Goal: Task Accomplishment & Management: Use online tool/utility

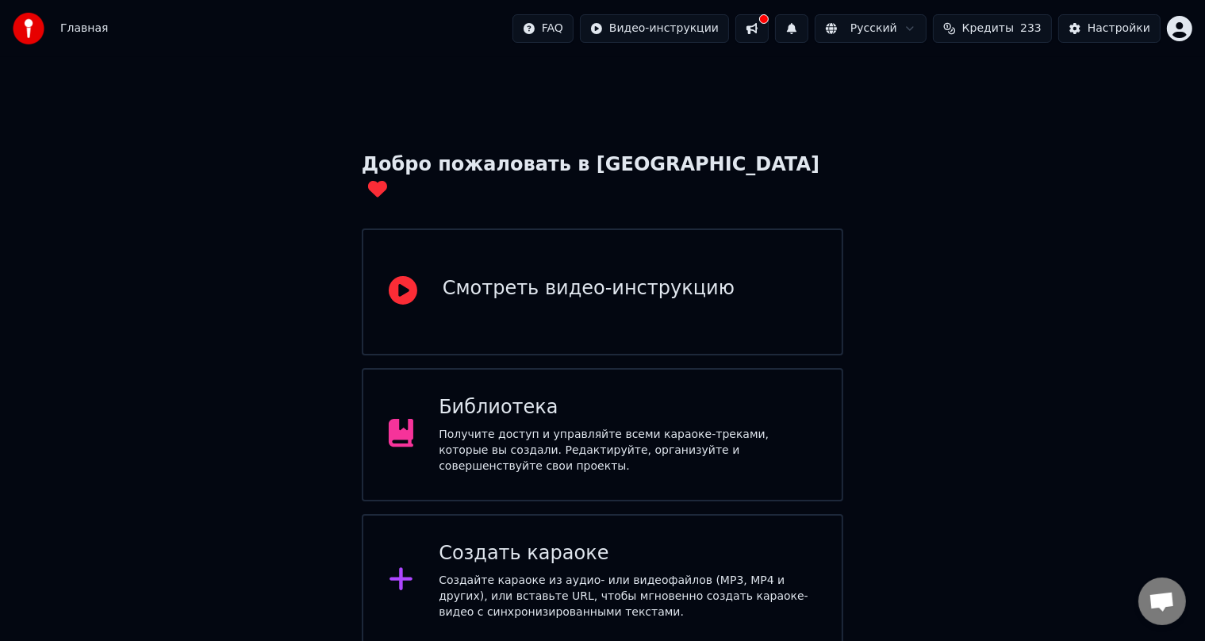
click at [626, 38] on button at bounding box center [751, 28] width 33 height 29
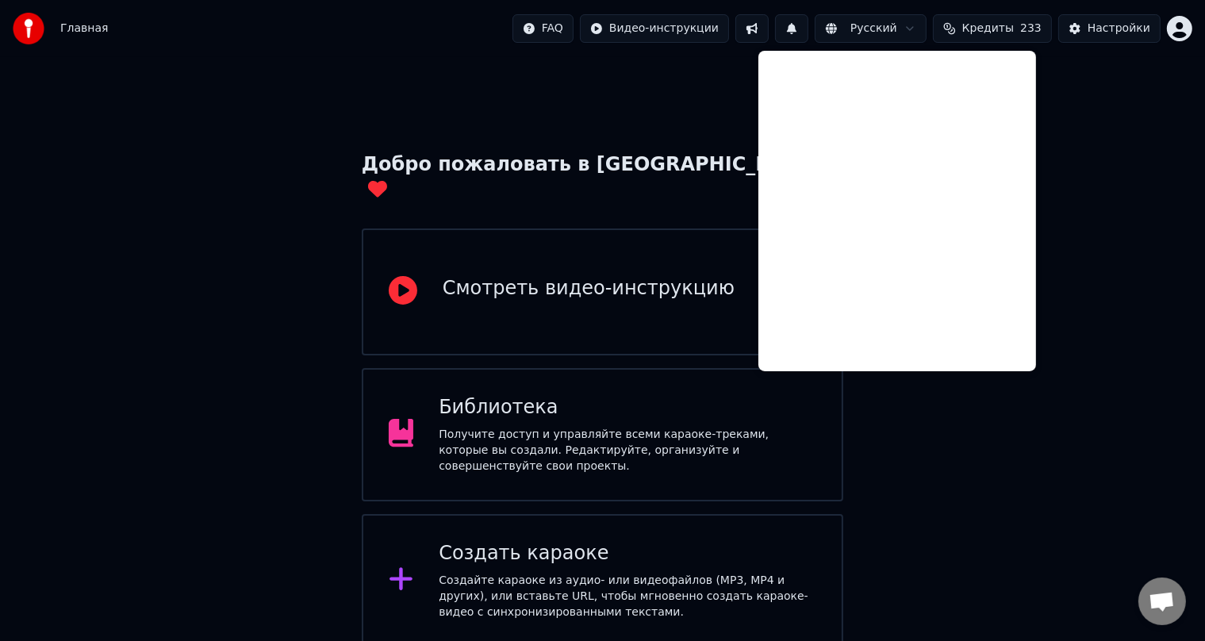
click at [626, 78] on div "Добро пожаловать в Youka Смотреть видео-инструкцию Библиотека Получите доступ и…" at bounding box center [602, 430] width 1205 height 746
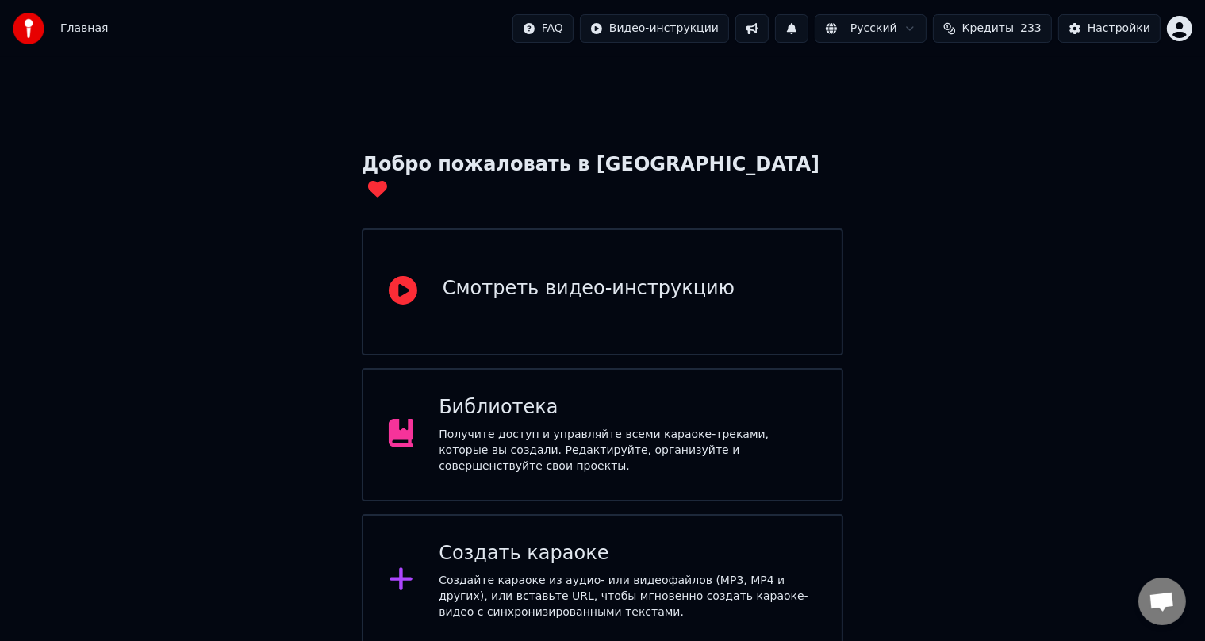
click at [447, 453] on div "Создайте караоке из аудио- или видеофайлов (MP3, MP4 и других), или вставьте UR…" at bounding box center [628, 597] width 378 height 48
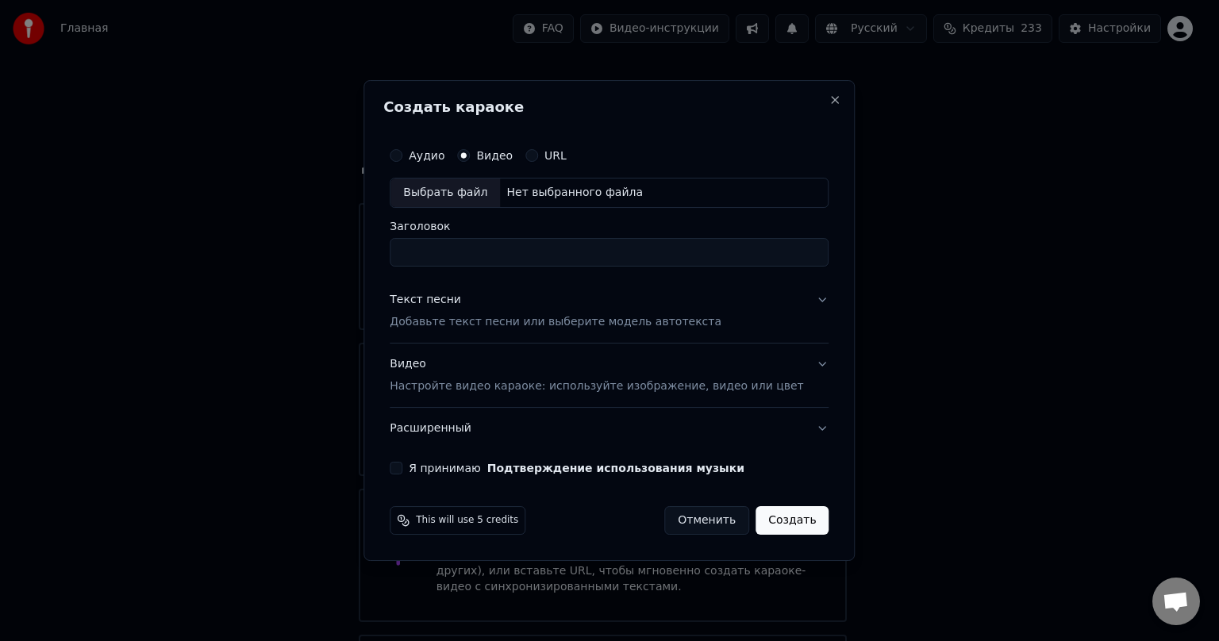
click at [529, 194] on div "Нет выбранного файла" at bounding box center [574, 193] width 149 height 16
type input "**********"
click at [447, 321] on p "Добавьте текст песни или выберите модель автотекста" at bounding box center [556, 322] width 332 height 16
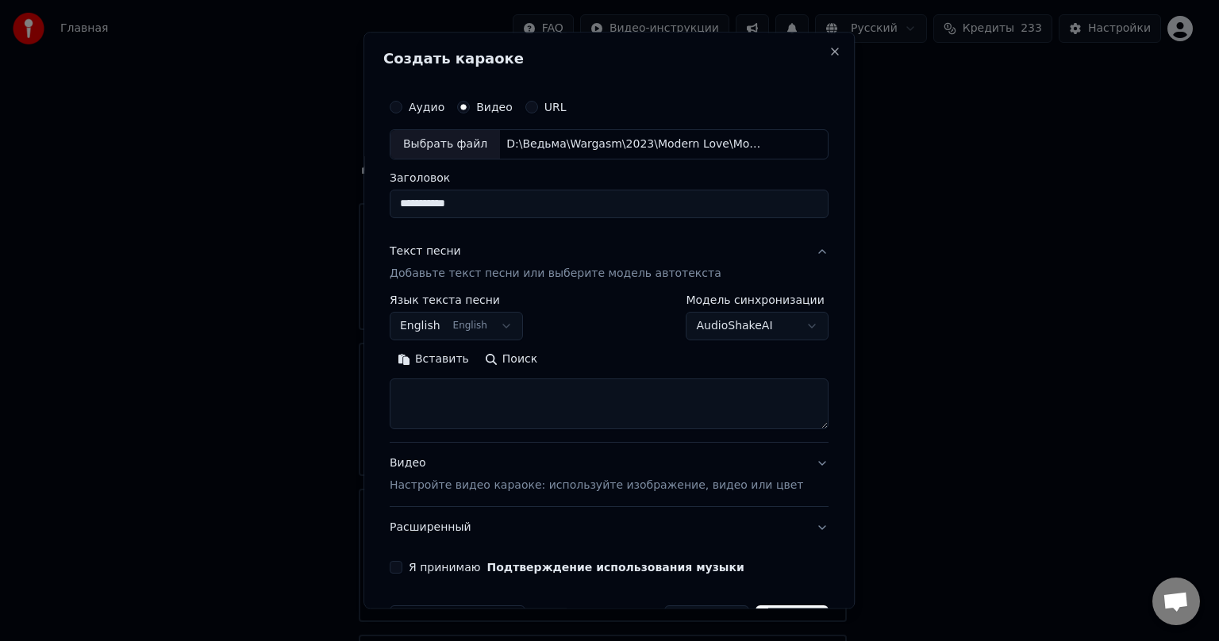
click at [449, 392] on textarea at bounding box center [609, 403] width 439 height 51
click at [454, 362] on button "Вставить" at bounding box center [433, 359] width 87 height 25
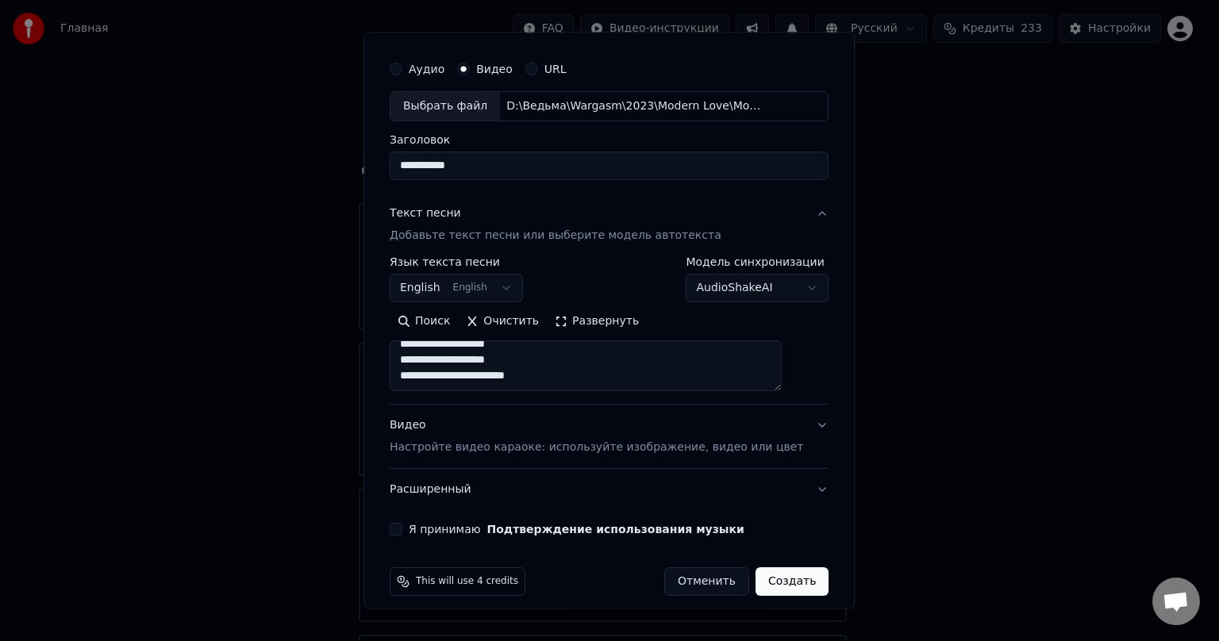
scroll to position [50, 0]
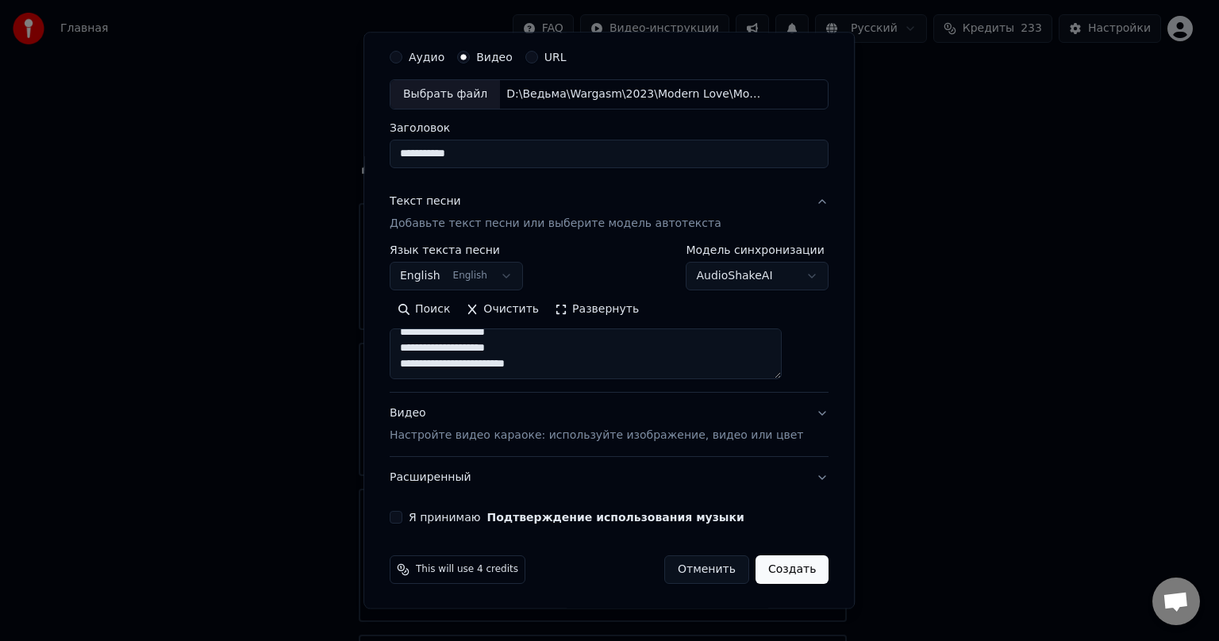
click at [459, 363] on textarea at bounding box center [586, 353] width 392 height 51
type textarea "**********"
click at [511, 444] on button "Видео Настройте видео караоке: используйте изображение, видео или цвет" at bounding box center [609, 424] width 439 height 63
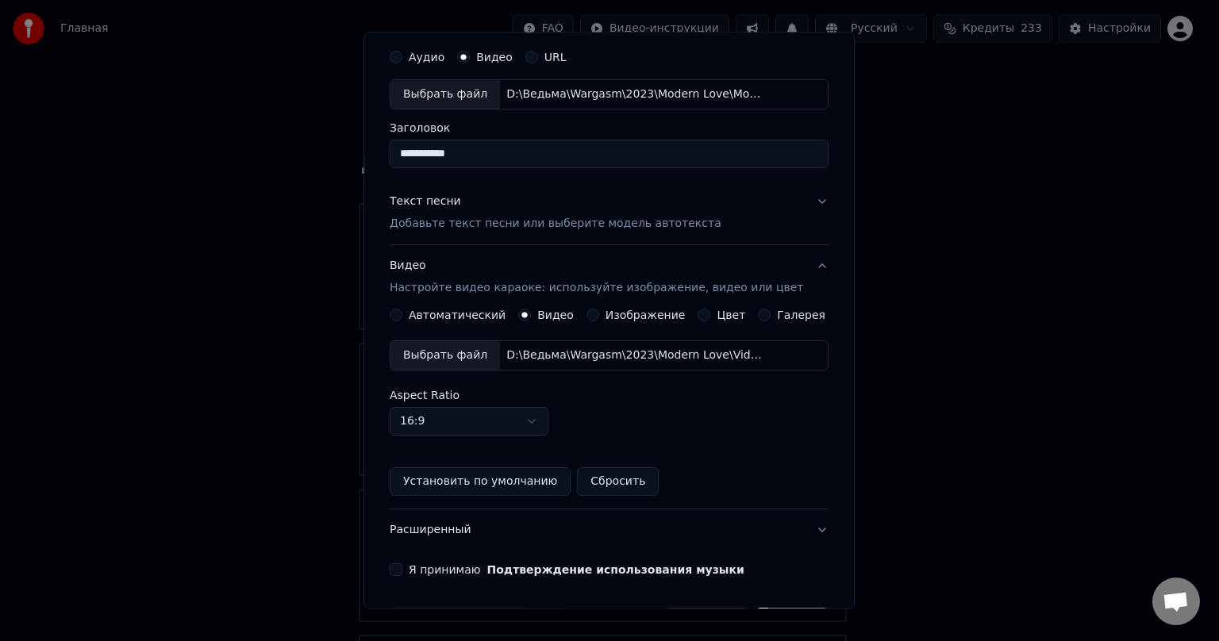
click at [420, 453] on div "**********" at bounding box center [608, 308] width 451 height 547
click at [402, 453] on button "Я принимаю Подтверждение использования музыки" at bounding box center [396, 569] width 13 height 13
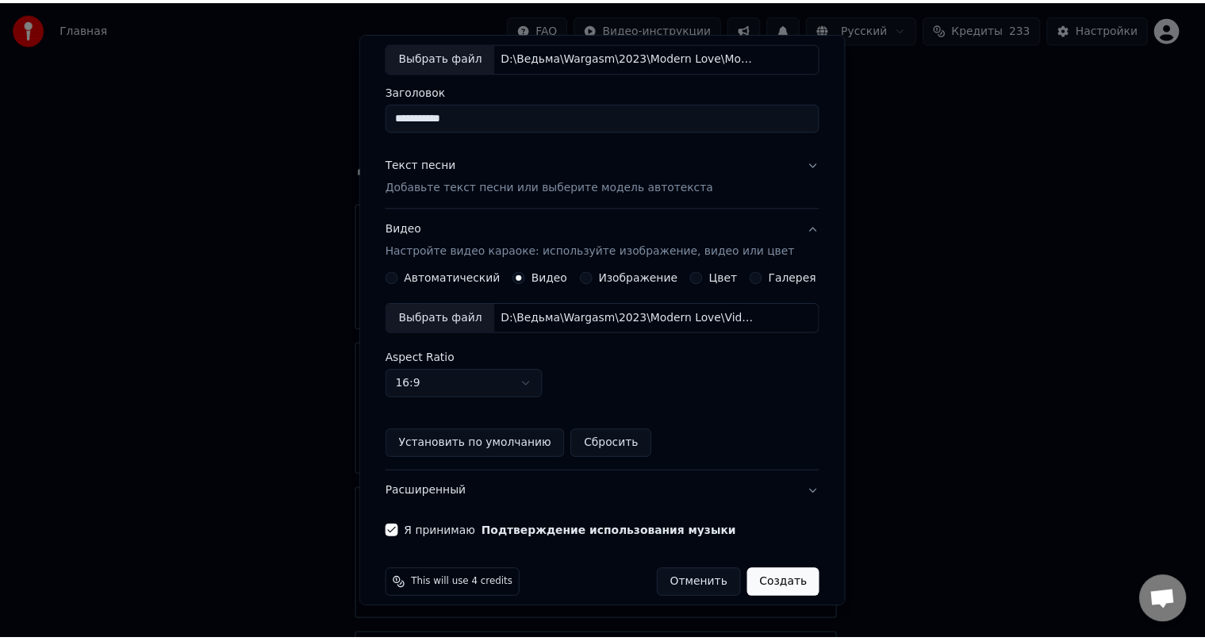
scroll to position [102, 0]
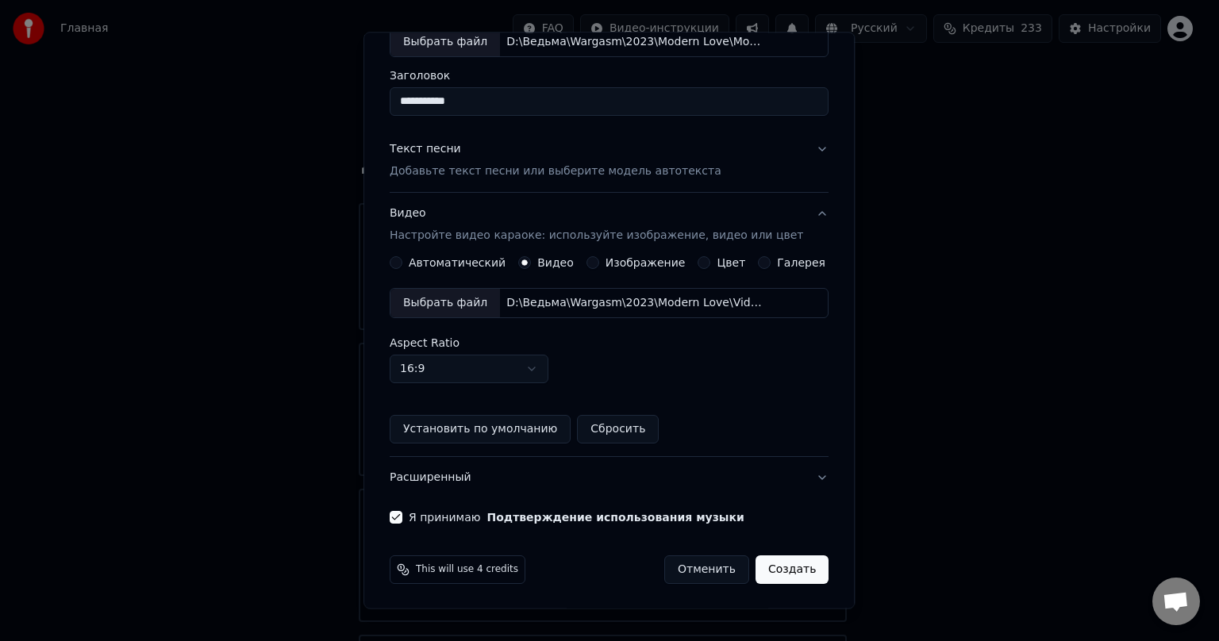
click at [626, 453] on button "Создать" at bounding box center [791, 569] width 73 height 29
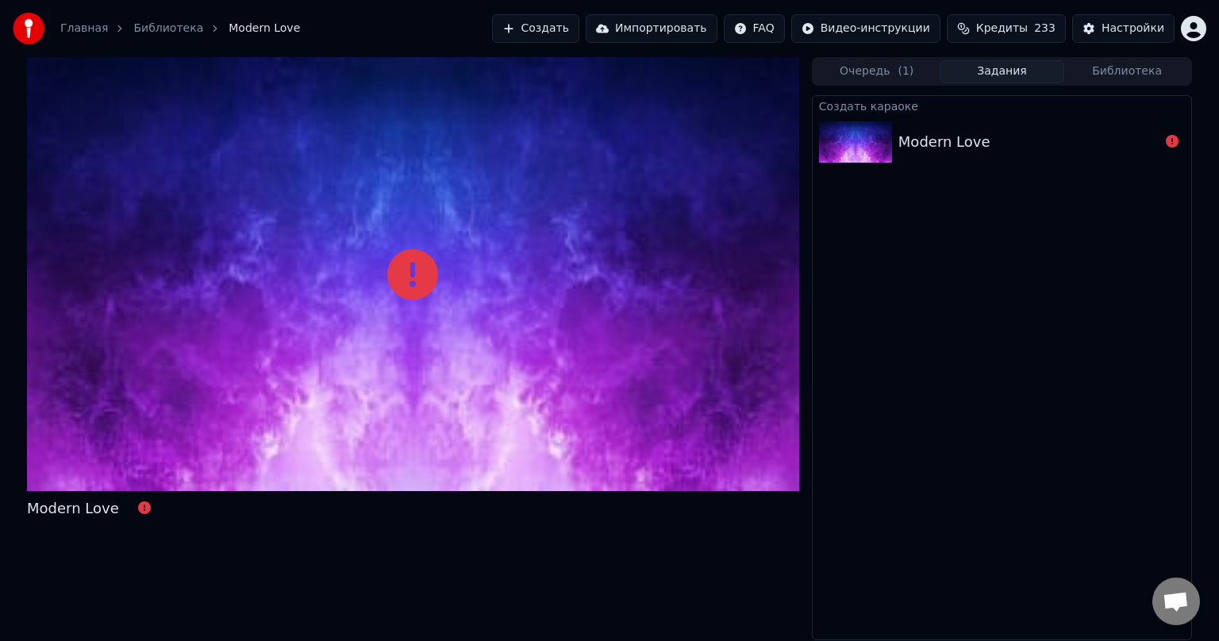
click at [29, 25] on img at bounding box center [29, 29] width 32 height 32
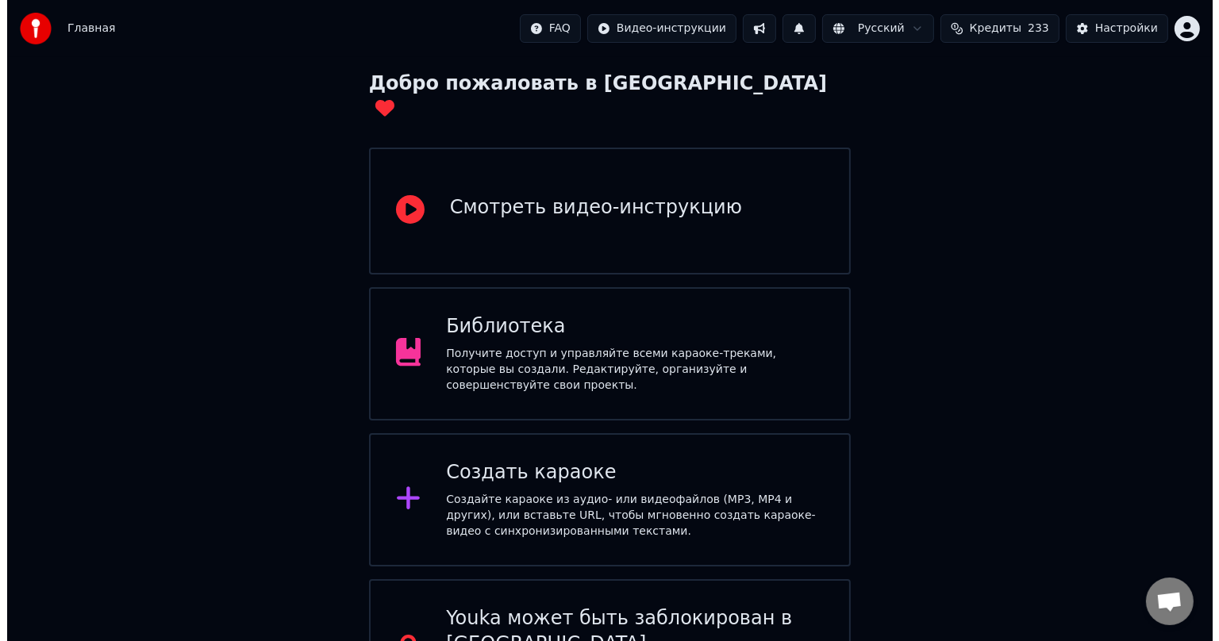
scroll to position [114, 0]
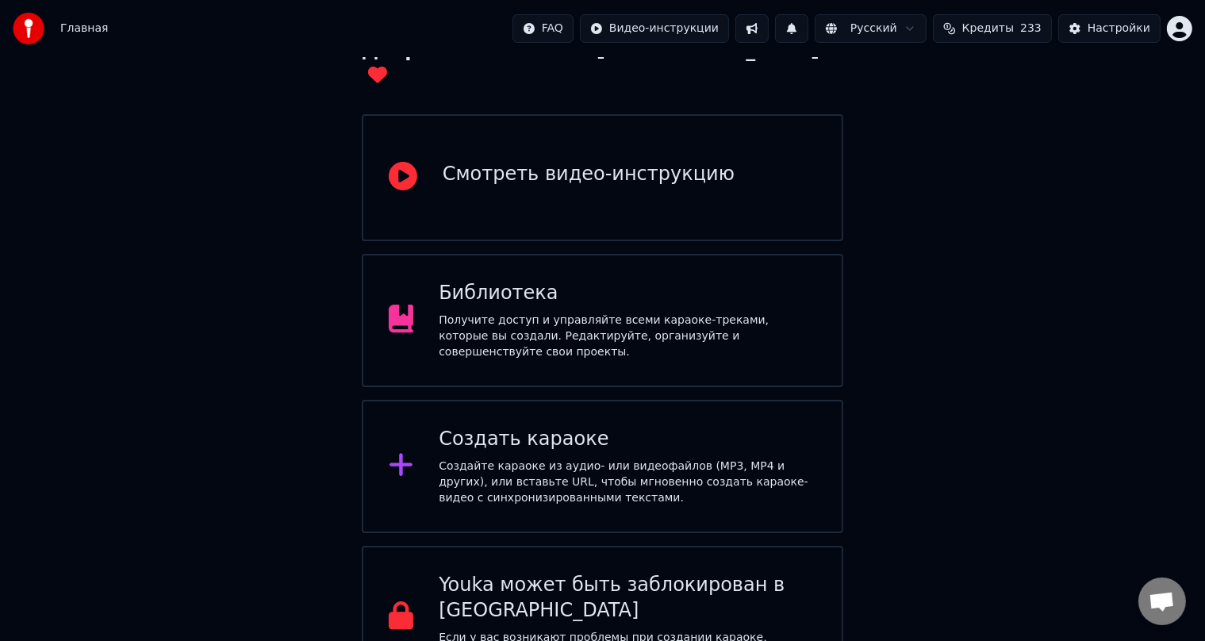
click at [536, 453] on div "Создайте караоке из аудио- или видеофайлов (MP3, MP4 и других), или вставьте UR…" at bounding box center [628, 483] width 378 height 48
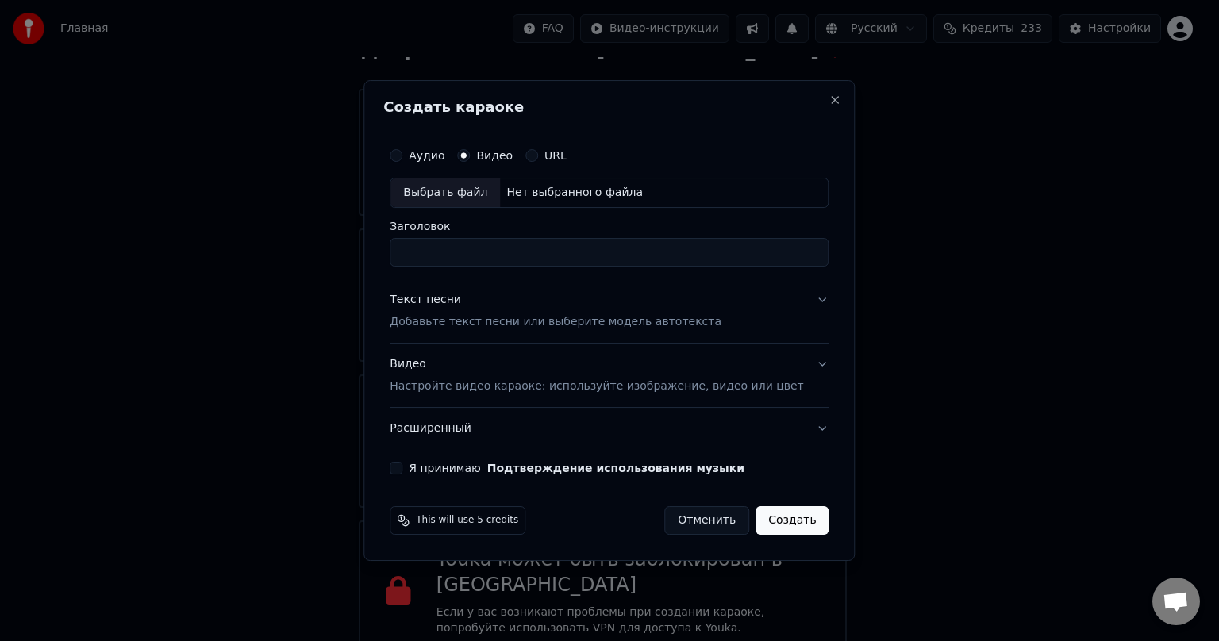
click at [500, 197] on div "Выбрать файл" at bounding box center [444, 193] width 109 height 29
type input "**********"
click at [446, 303] on div "Текст песни" at bounding box center [425, 300] width 71 height 16
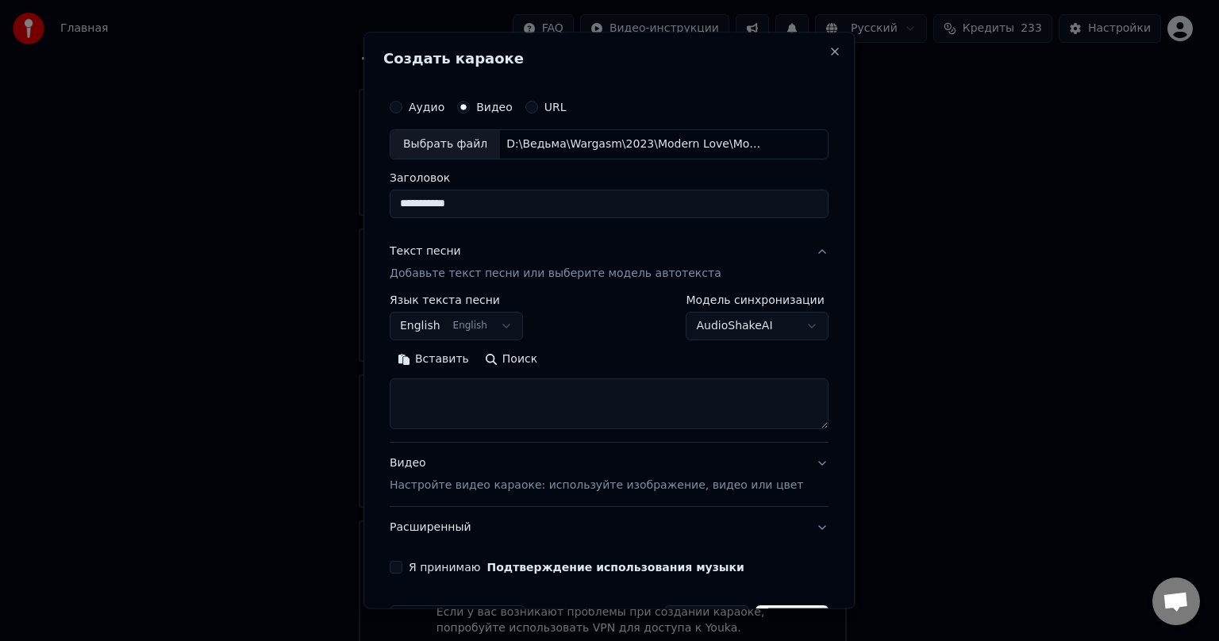
click at [464, 365] on button "Вставить" at bounding box center [433, 359] width 87 height 25
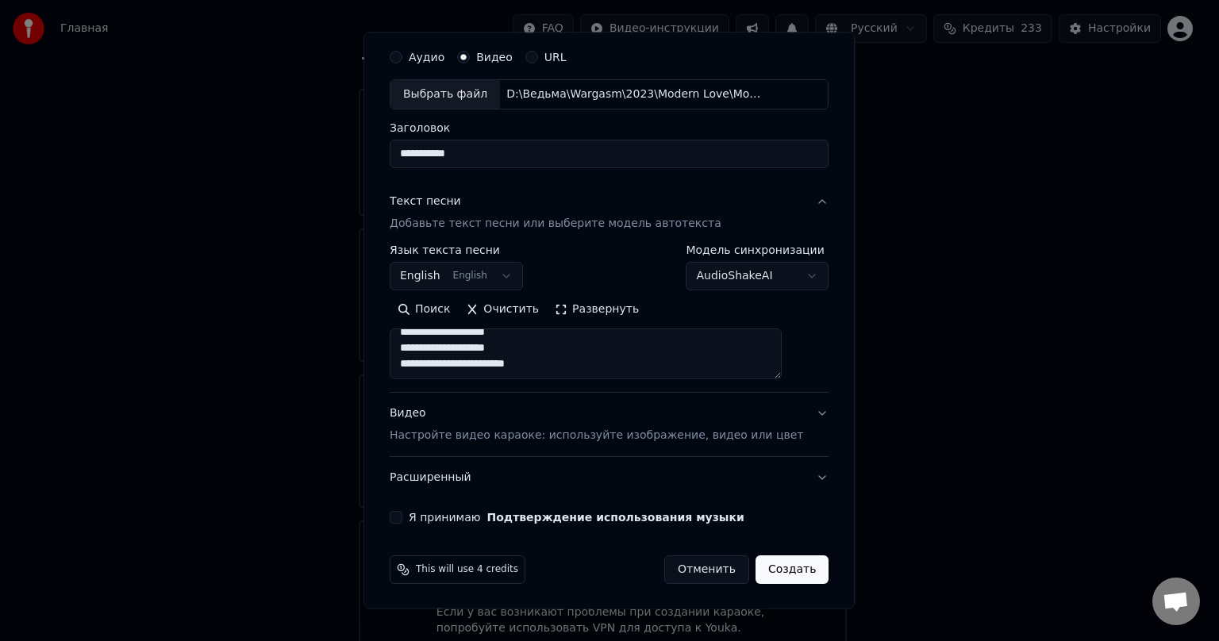
scroll to position [931, 0]
click at [565, 365] on textarea at bounding box center [586, 353] width 392 height 51
type textarea "**********"
click at [555, 422] on div "Видео Настройте видео караоке: используйте изображение, видео или цвет" at bounding box center [596, 424] width 413 height 38
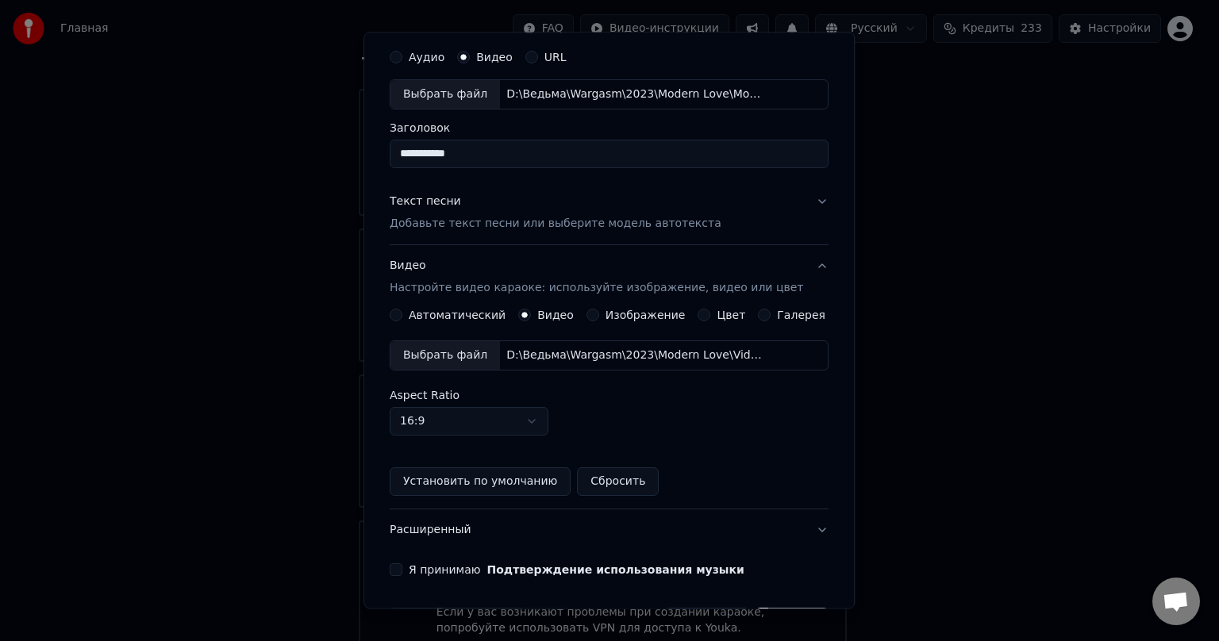
click at [470, 344] on div "Выбрать файл" at bounding box center [444, 355] width 109 height 29
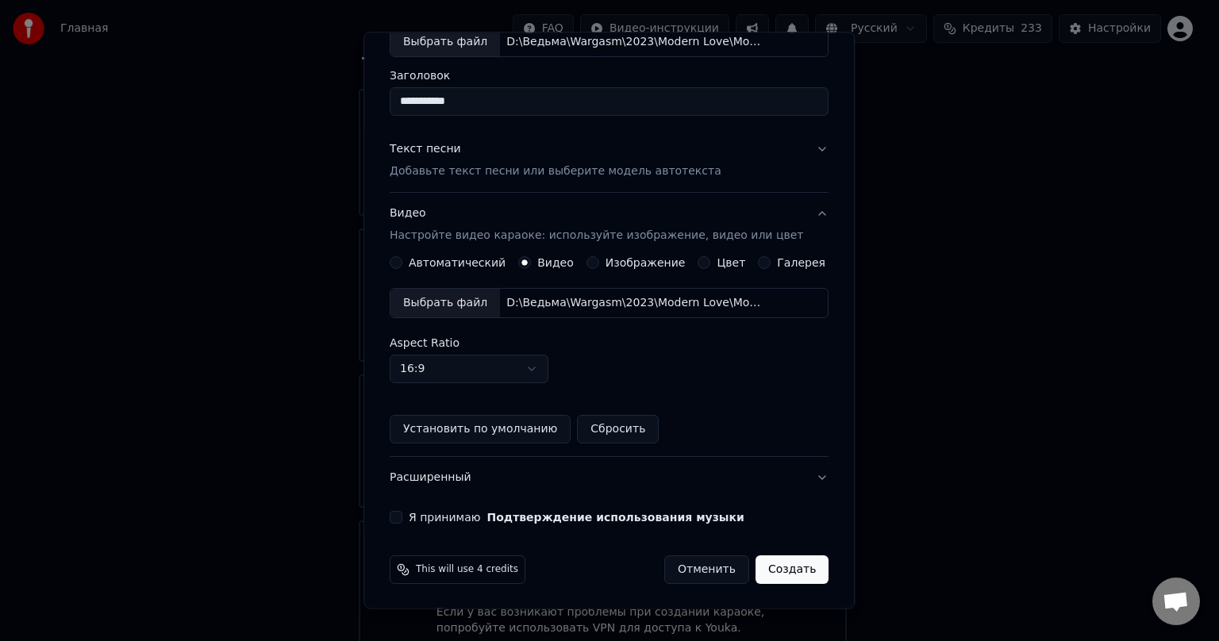
click at [402, 453] on button "Я принимаю Подтверждение использования музыки" at bounding box center [396, 517] width 13 height 13
click at [626, 453] on button "Создать" at bounding box center [791, 569] width 73 height 29
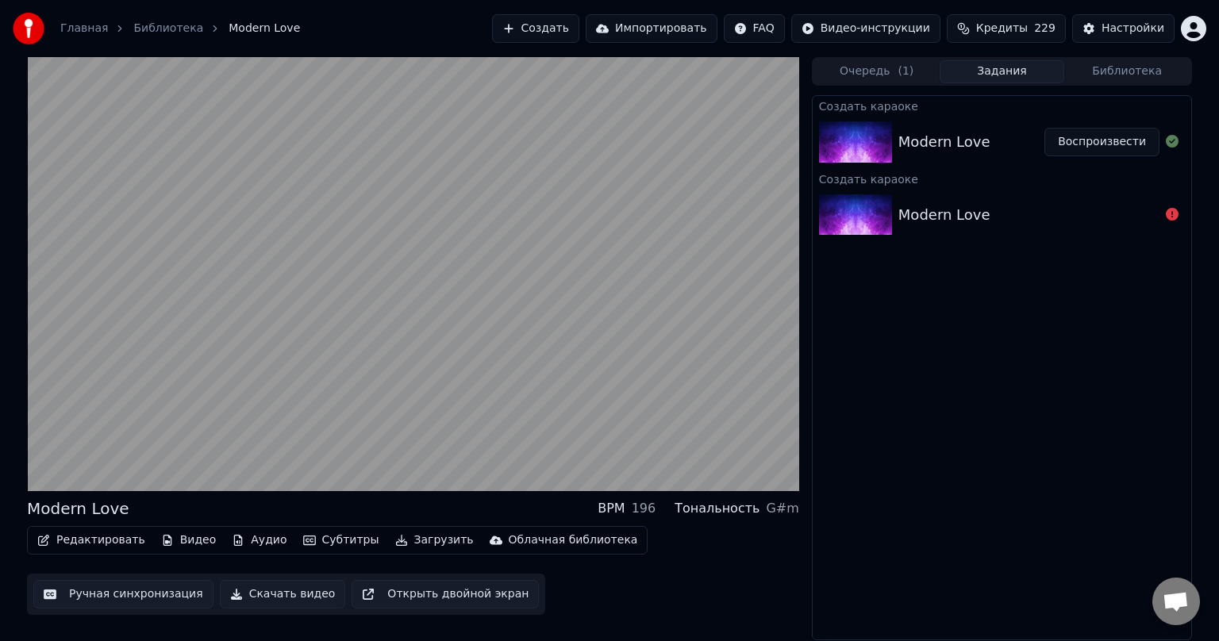
click at [260, 453] on button "Скачать видео" at bounding box center [283, 594] width 126 height 29
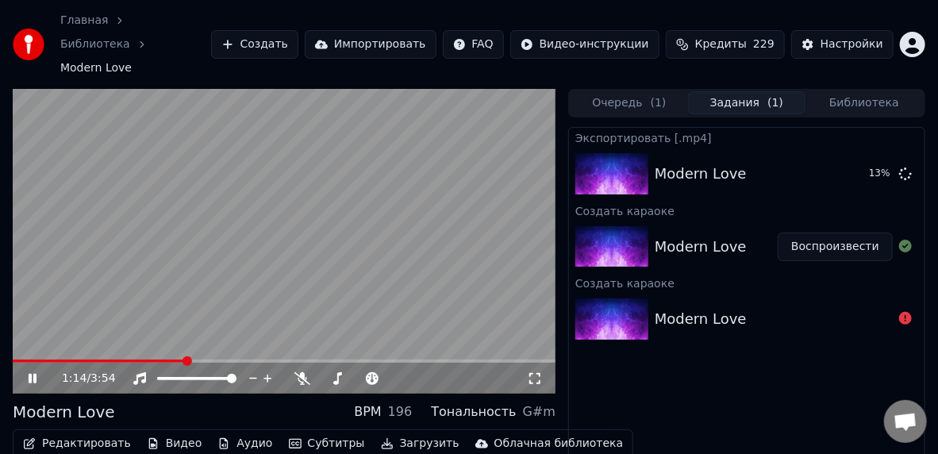
click at [33, 372] on icon at bounding box center [43, 378] width 36 height 13
click at [626, 159] on button "Показать" at bounding box center [852, 173] width 82 height 29
